Goal: Task Accomplishment & Management: Manage account settings

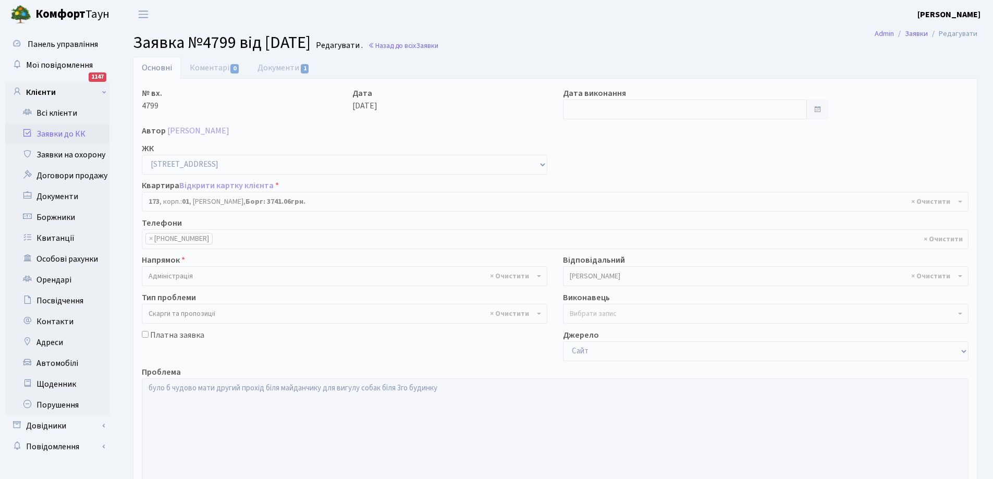
select select "20098"
select select "55"
click at [49, 114] on link "Всі клієнти" at bounding box center [57, 113] width 104 height 21
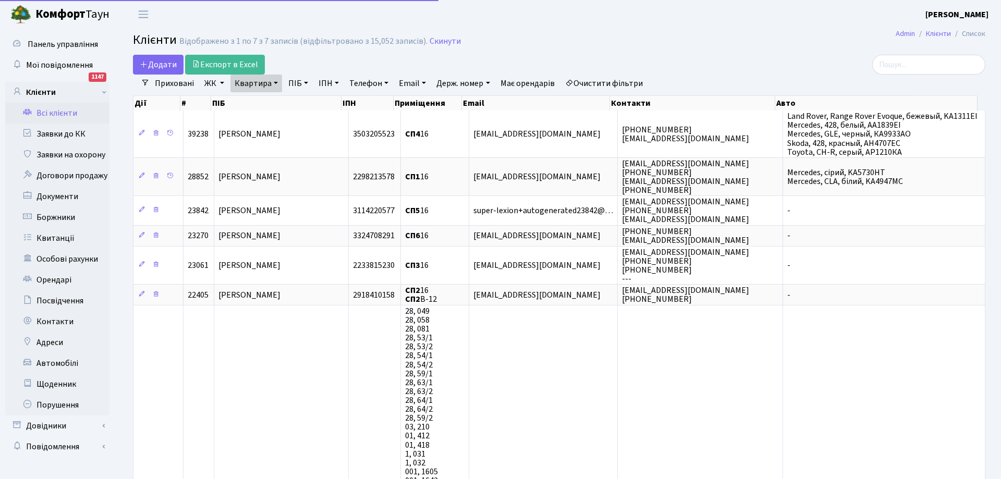
select select "25"
click at [52, 115] on link "Всі клієнти" at bounding box center [57, 113] width 104 height 21
select select "25"
click at [62, 134] on link "Заявки до КК" at bounding box center [57, 134] width 104 height 21
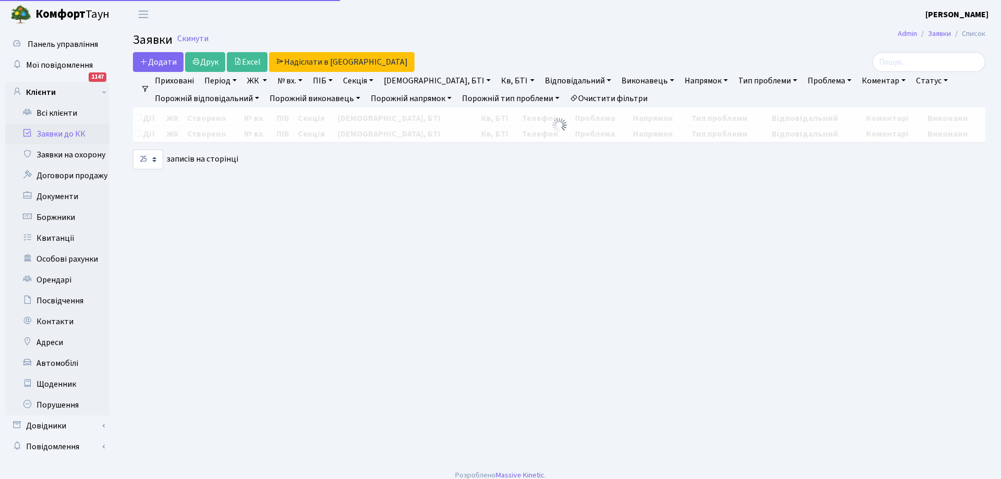
select select "25"
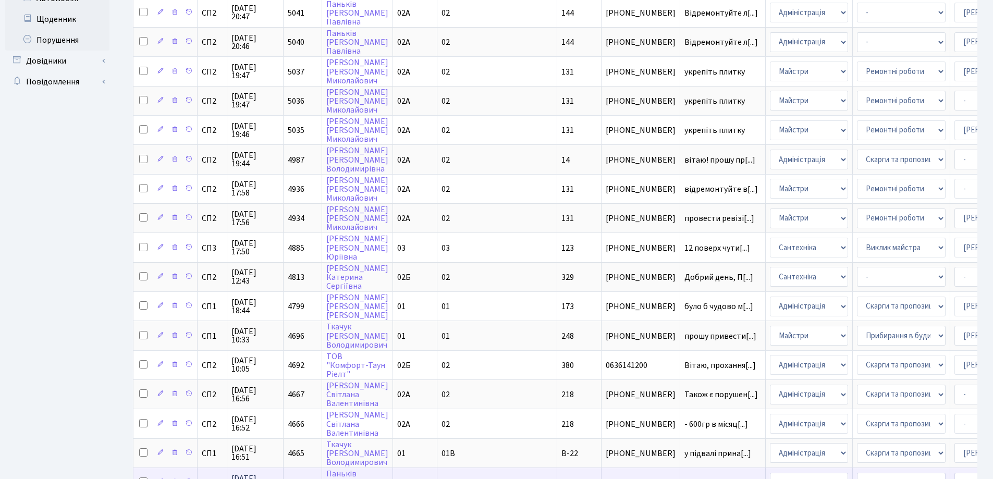
scroll to position [462, 0]
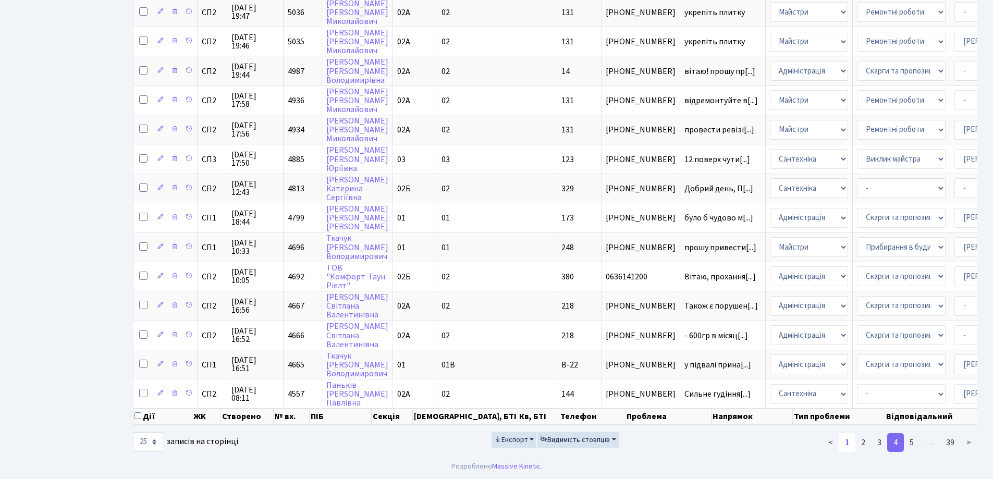
click at [848, 441] on link "1" at bounding box center [847, 442] width 17 height 19
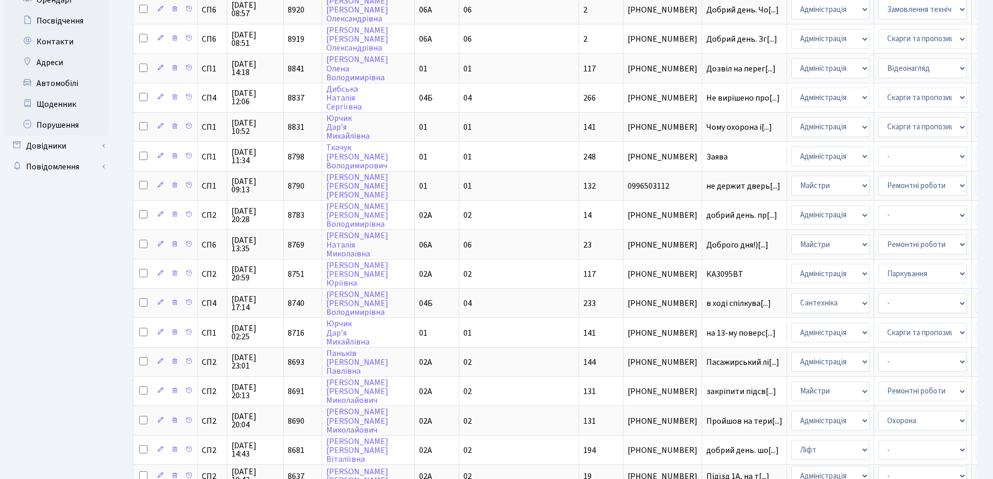
scroll to position [0, 0]
